Goal: Transaction & Acquisition: Purchase product/service

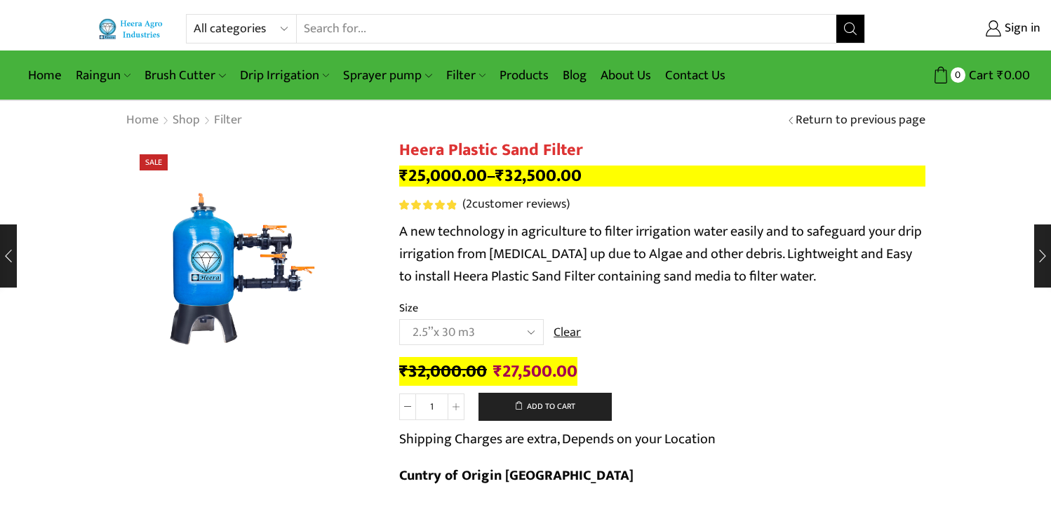
select select "2-5x-30-m3"
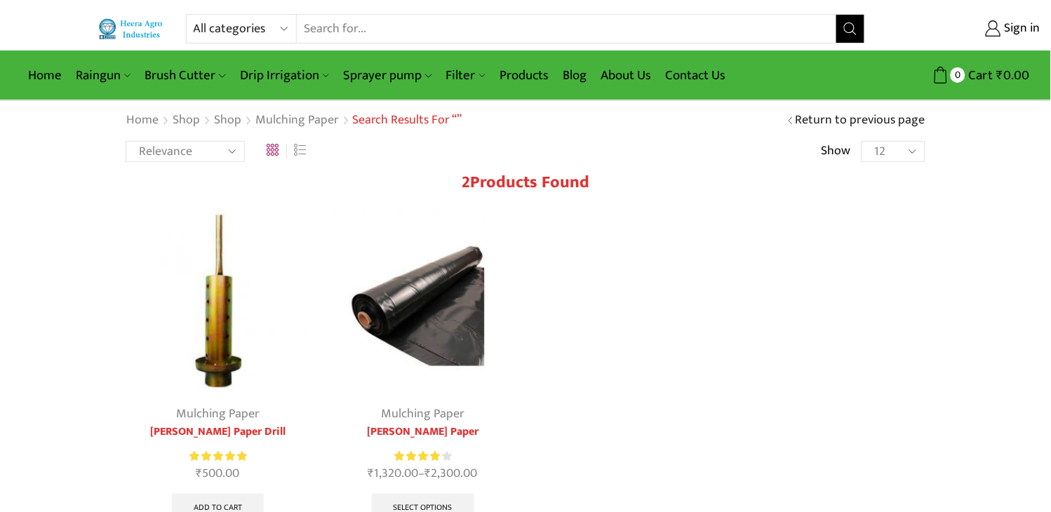
click at [279, 20] on select "All categories Accessories Air Release Valve Brush Cutter Domestic Use Drip Irr…" at bounding box center [245, 29] width 103 height 28
select select "non-return-valve-normex"
click at [194, 15] on select "All categories Accessories Air Release Valve Brush Cutter Domestic Use Drip Irr…" at bounding box center [245, 29] width 103 height 28
click at [857, 32] on icon "Search button" at bounding box center [850, 28] width 13 height 13
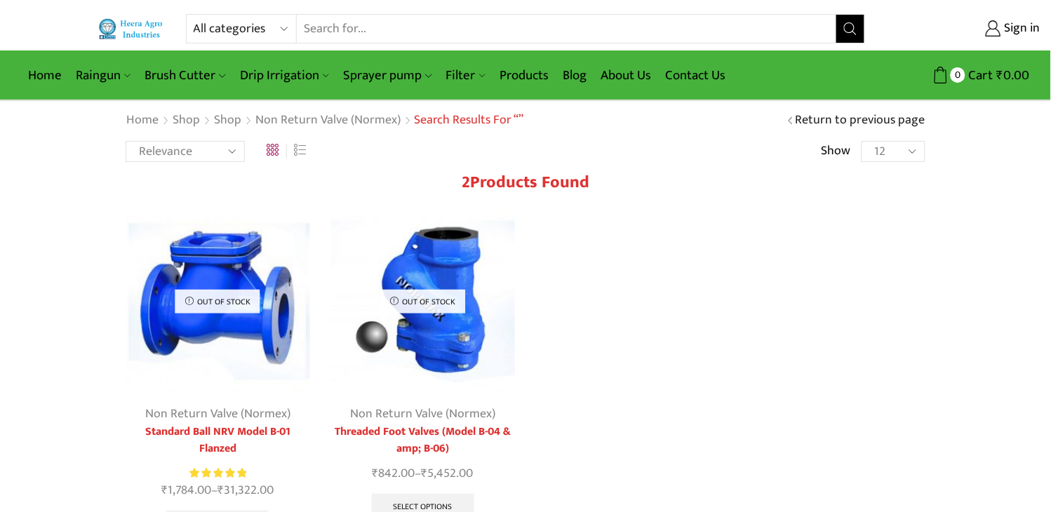
click at [405, 334] on img at bounding box center [423, 302] width 185 height 185
click at [406, 333] on img at bounding box center [423, 302] width 185 height 185
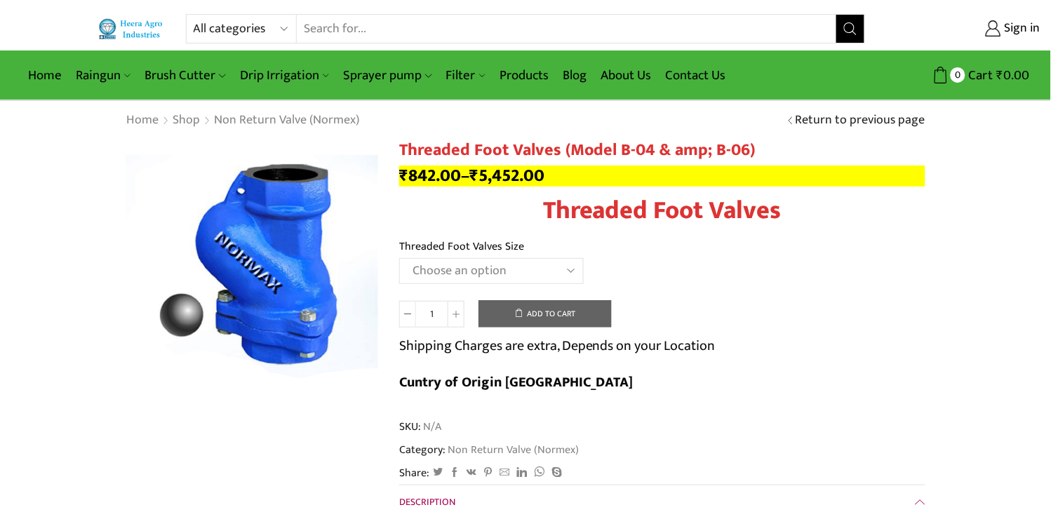
click at [580, 207] on h1 "Threaded Foot Valves" at bounding box center [662, 211] width 526 height 30
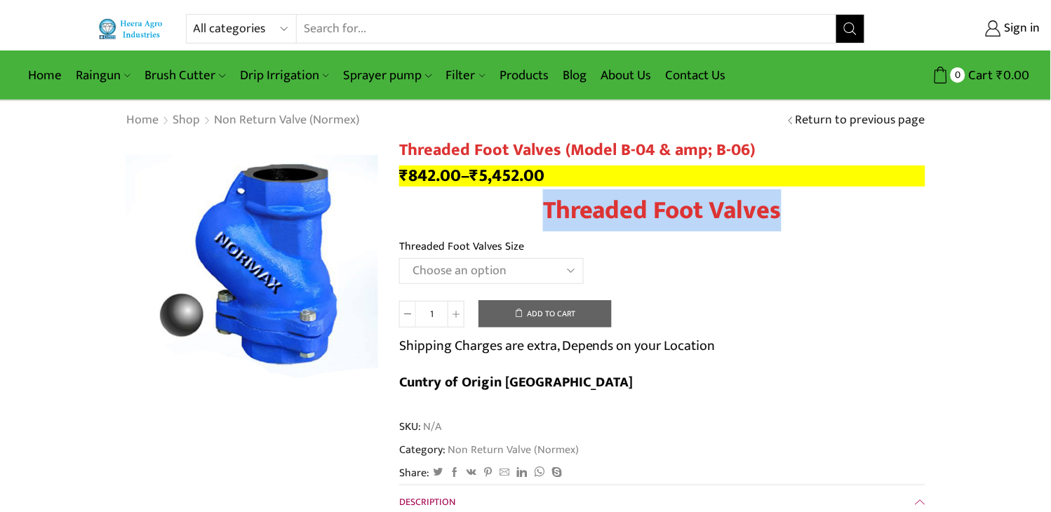
click at [580, 207] on h1 "Threaded Foot Valves" at bounding box center [662, 211] width 526 height 30
copy div "Threaded Foot Valves"
